Goal: Find contact information: Find contact information

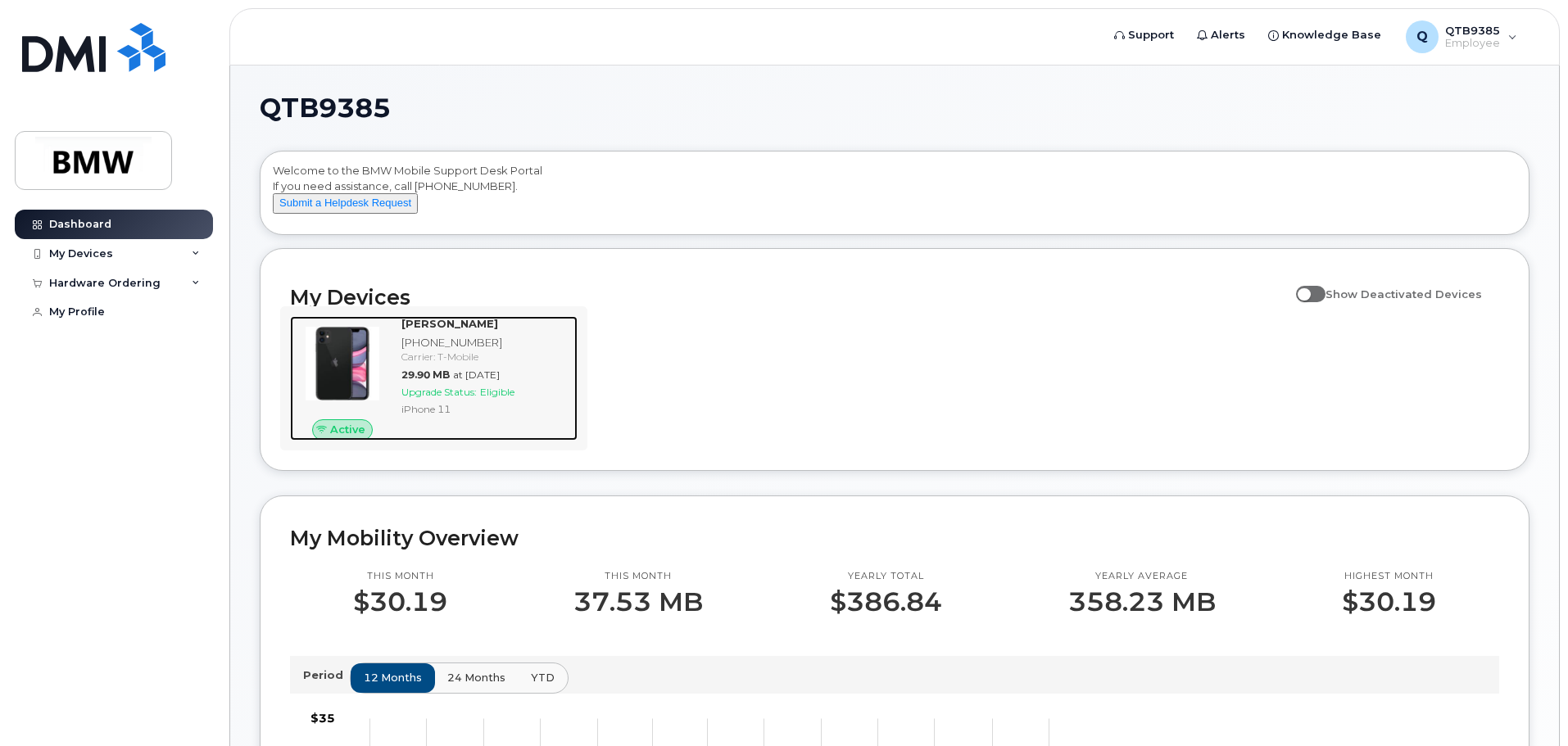
click at [443, 350] on div "[PHONE_NUMBER]" at bounding box center [486, 342] width 169 height 16
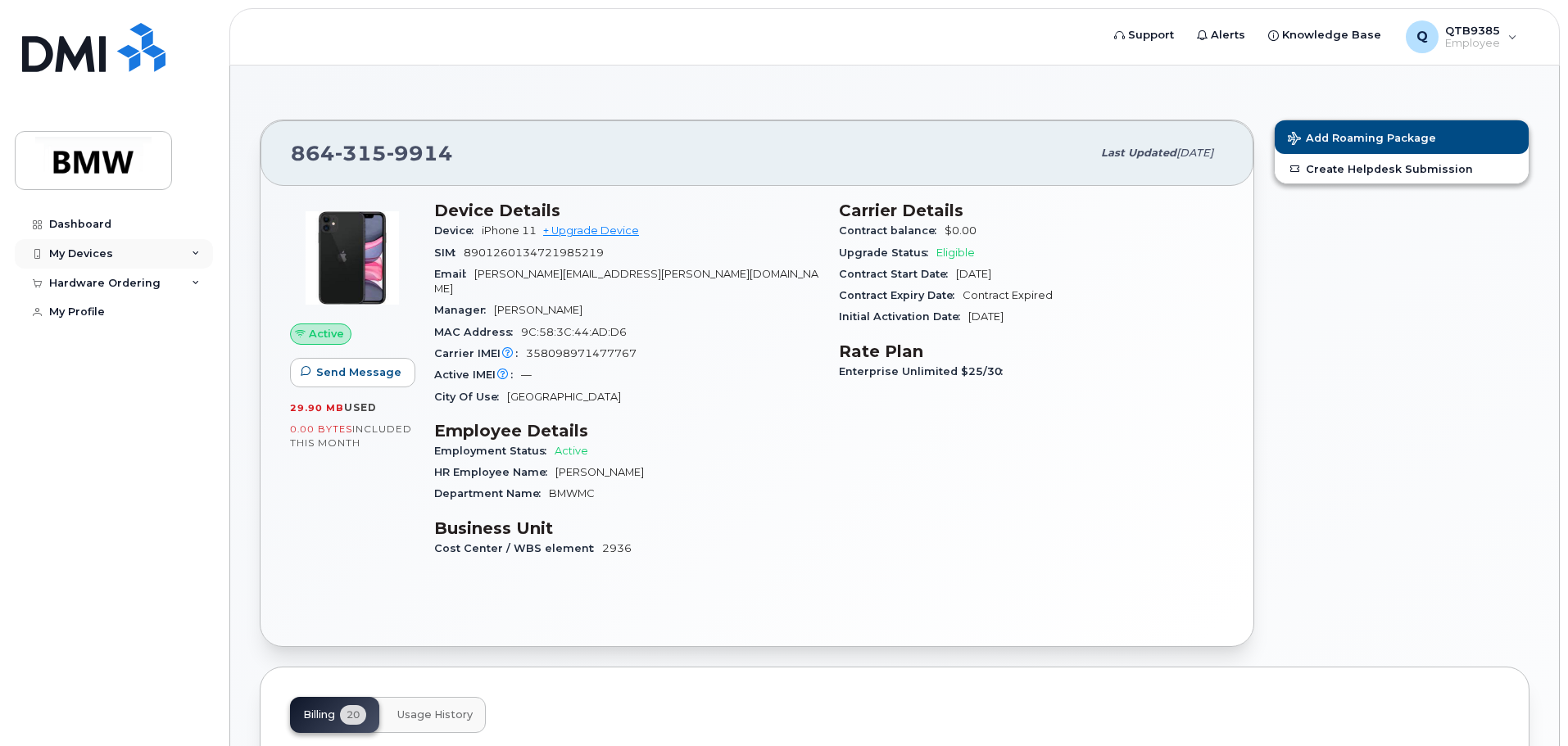
click at [148, 251] on div "My Devices" at bounding box center [114, 254] width 198 height 30
click at [160, 245] on div "My Devices" at bounding box center [114, 254] width 198 height 30
click at [83, 314] on div "My Profile" at bounding box center [76, 312] width 55 height 13
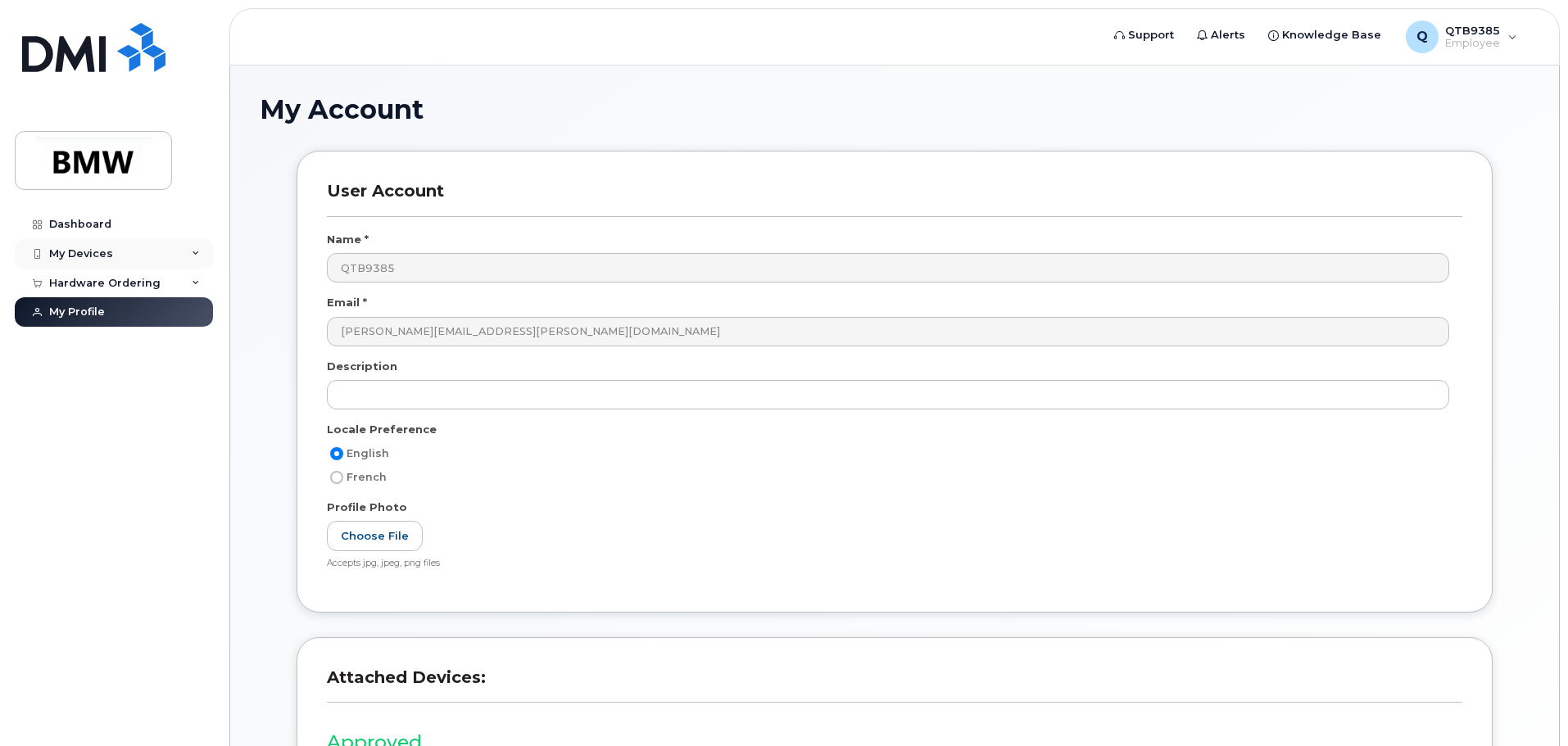
click at [136, 262] on div "My Devices" at bounding box center [114, 254] width 198 height 30
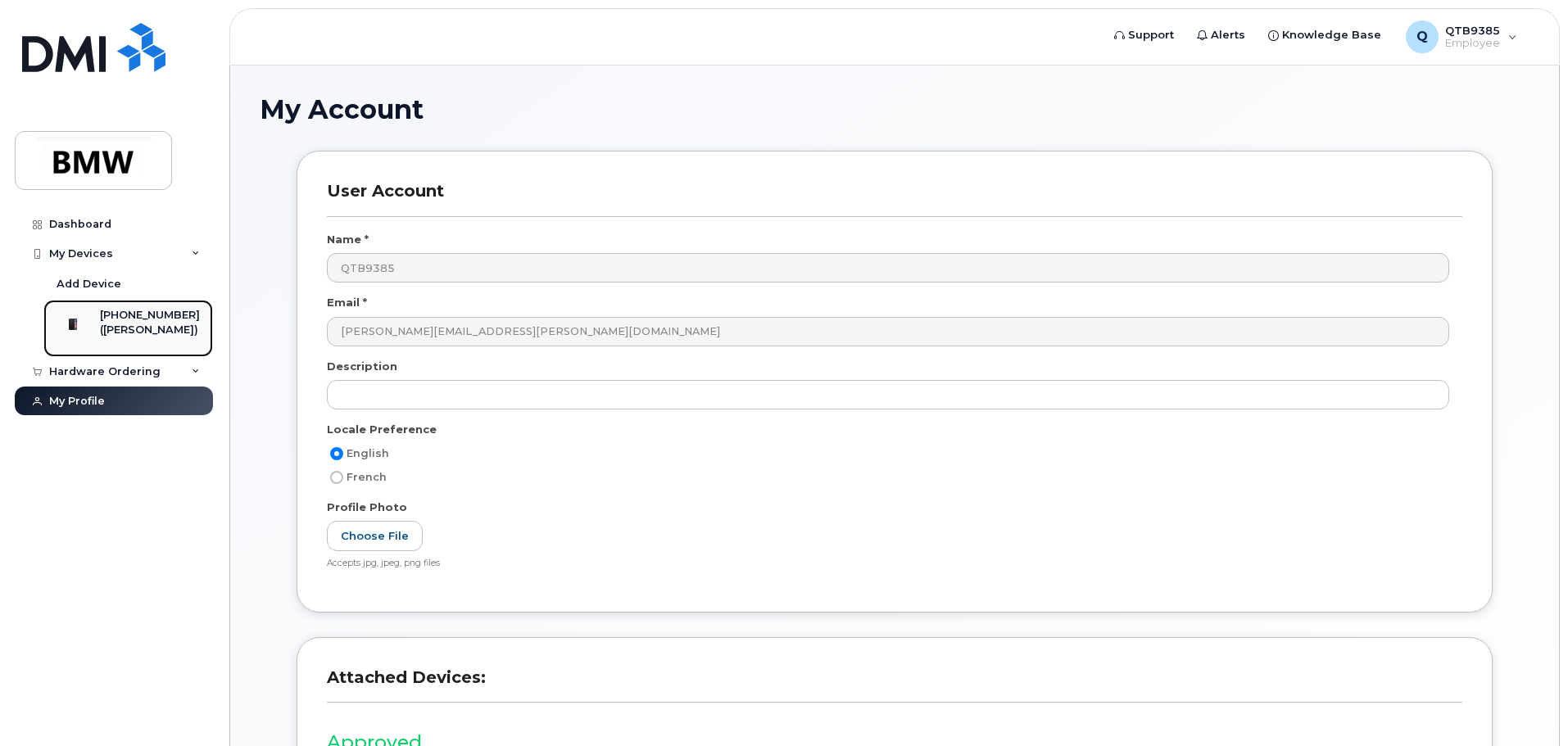
click at [147, 337] on div "([PERSON_NAME])" at bounding box center [150, 330] width 100 height 15
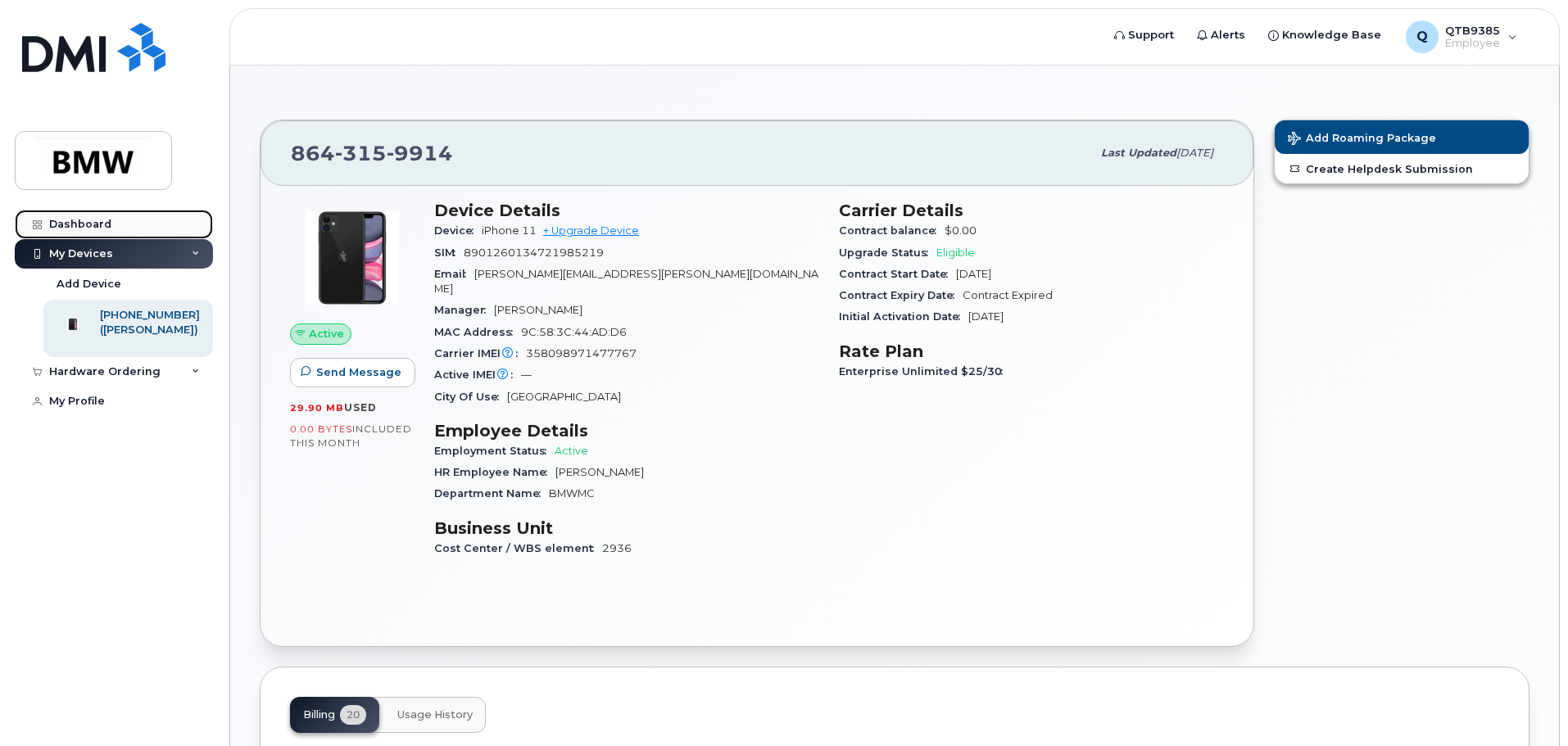
click at [90, 225] on div "Dashboard" at bounding box center [79, 225] width 62 height 13
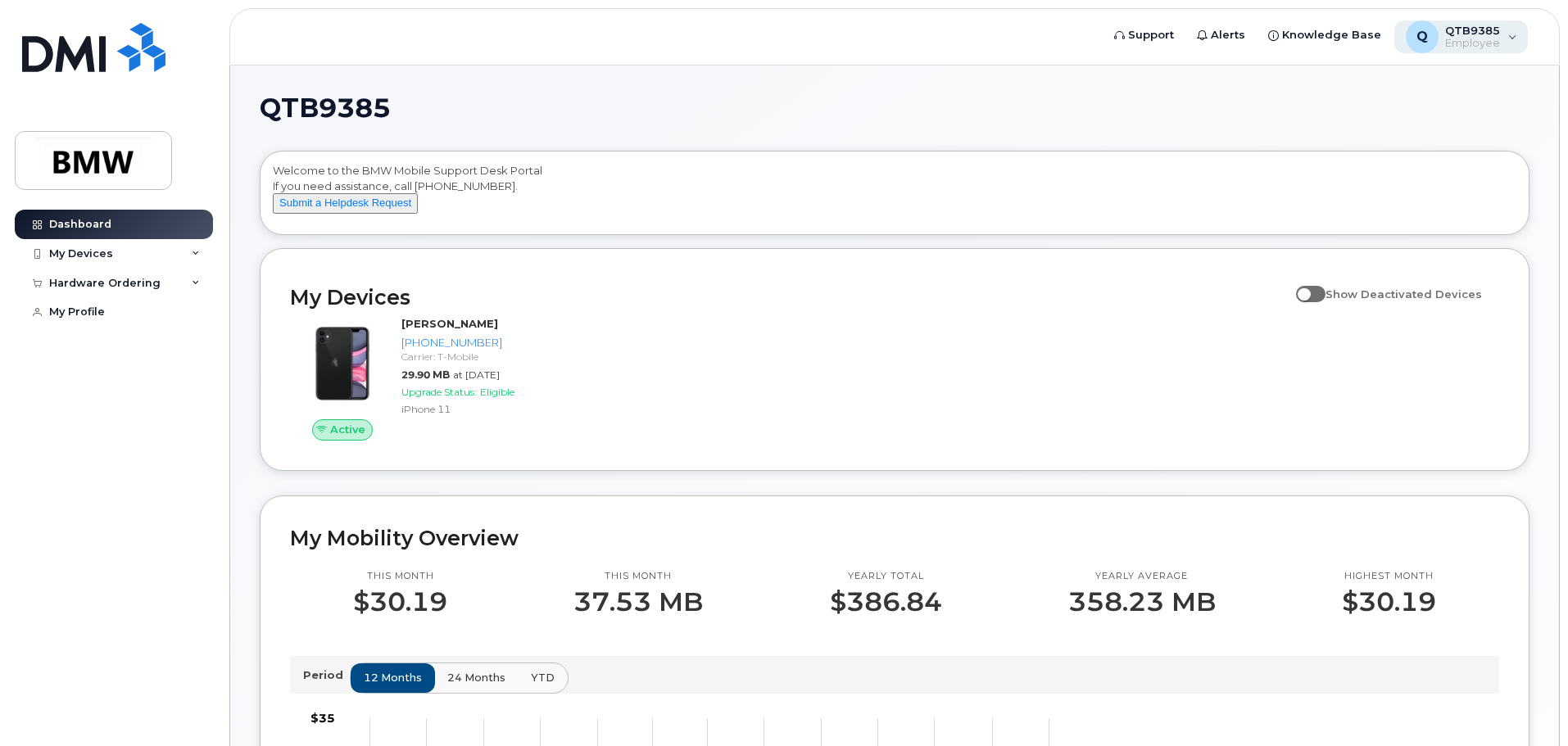
click at [1518, 38] on div "Q QTB9385 Employee" at bounding box center [1461, 37] width 135 height 33
click at [1145, 40] on span "Support" at bounding box center [1151, 36] width 45 height 17
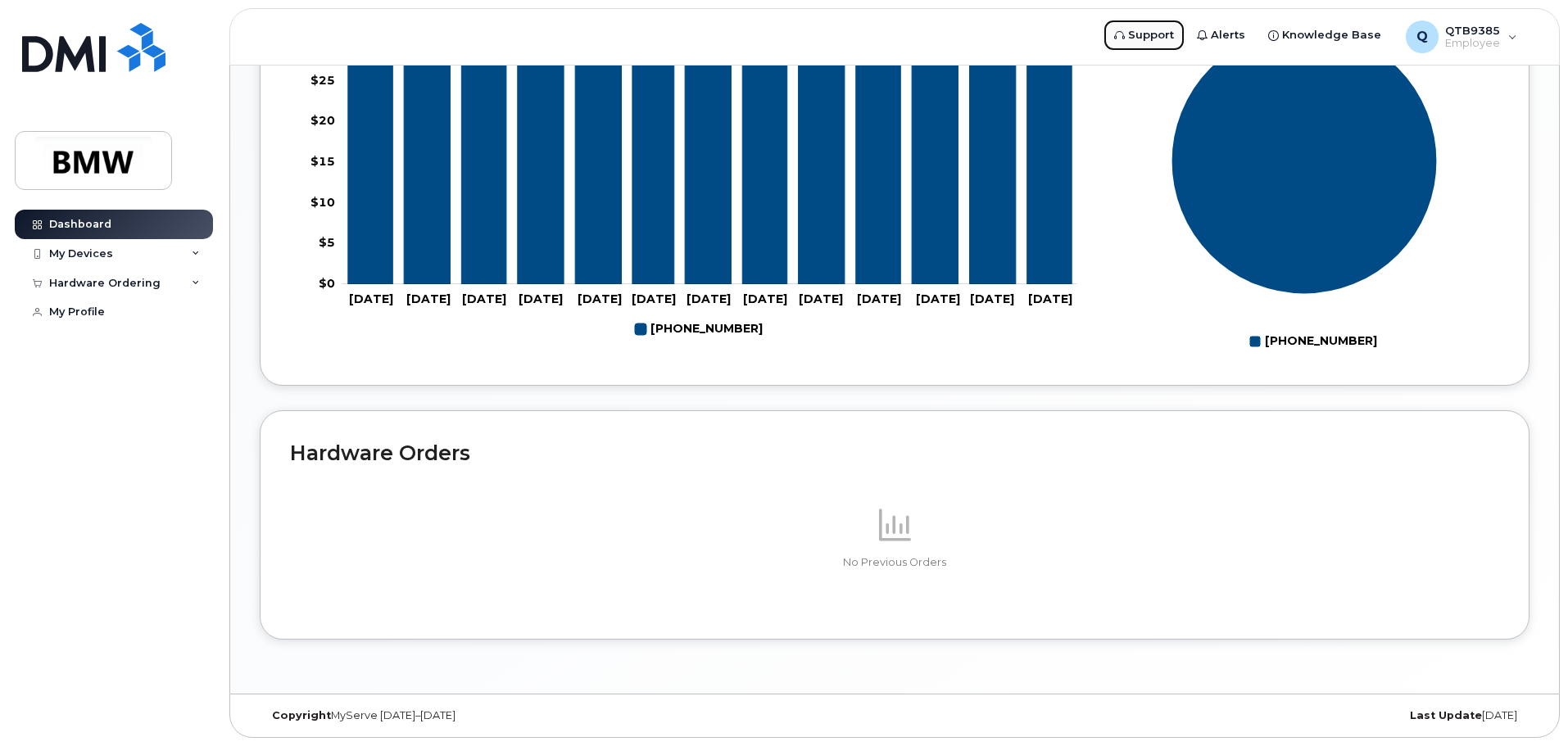
scroll to position [734, 0]
click at [118, 259] on div "My Devices" at bounding box center [114, 254] width 198 height 30
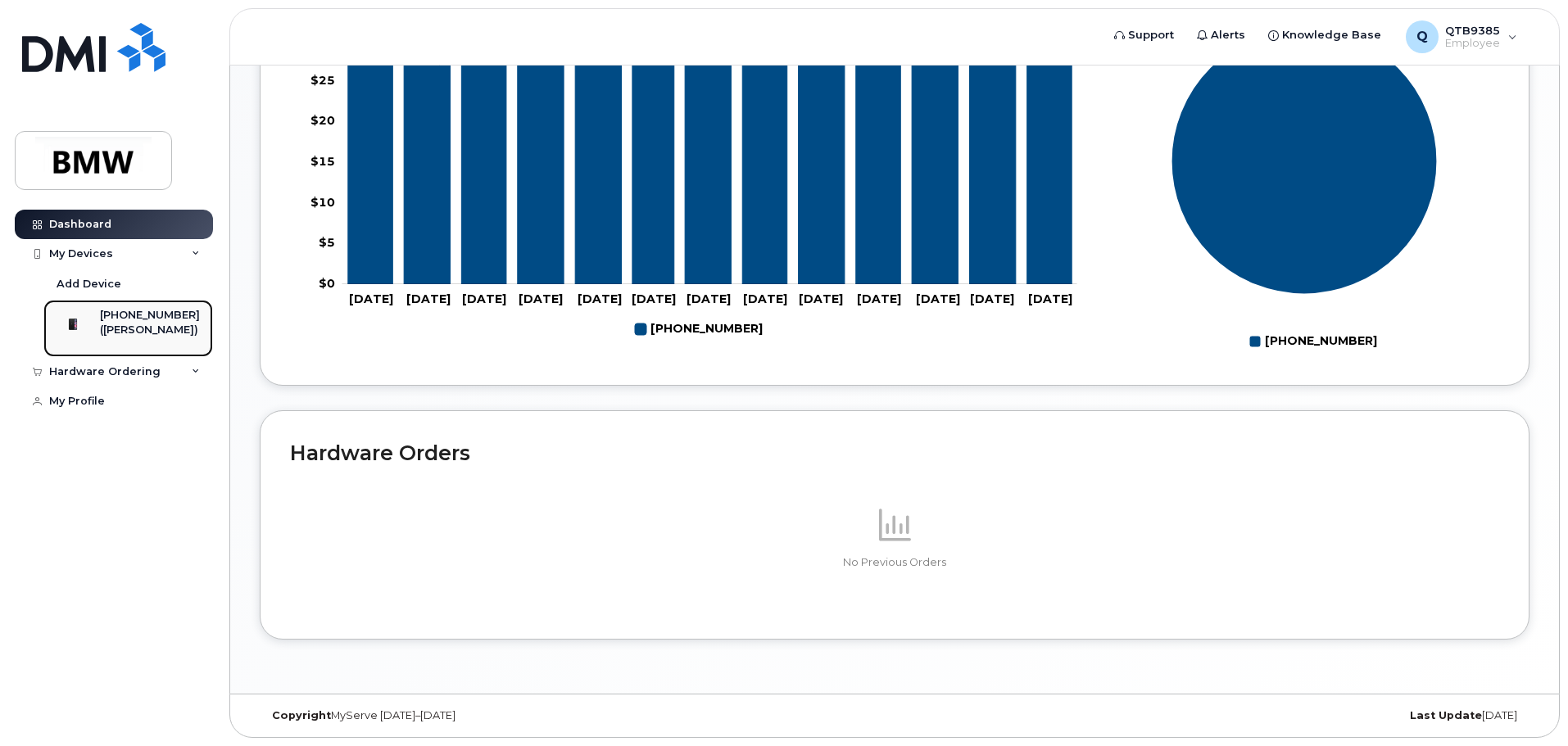
click at [122, 334] on div "([PERSON_NAME])" at bounding box center [150, 330] width 100 height 15
